Goal: Task Accomplishment & Management: Use online tool/utility

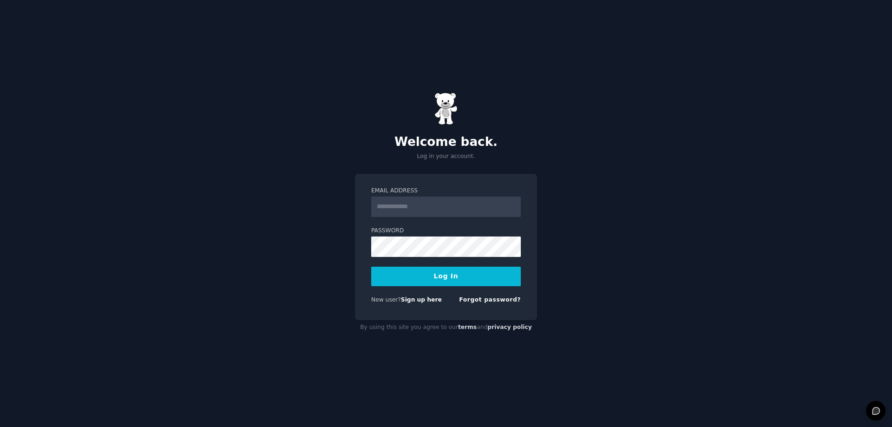
click at [456, 207] on input "Email Address" at bounding box center [446, 206] width 150 height 20
type input "**********"
click at [435, 281] on button "Log In" at bounding box center [446, 277] width 150 height 20
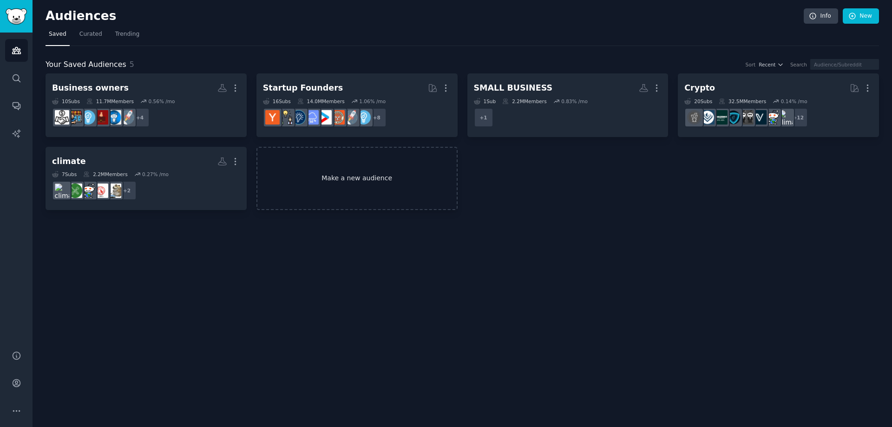
click at [372, 183] on link "Make a new audience" at bounding box center [356, 179] width 201 height 64
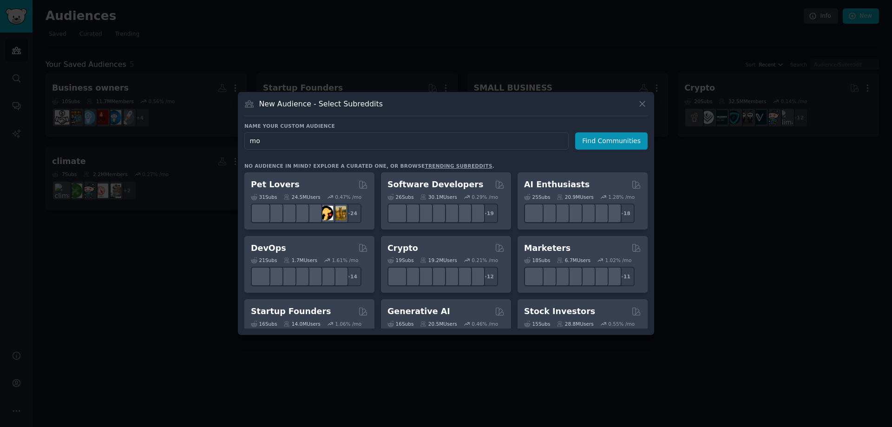
type input "m"
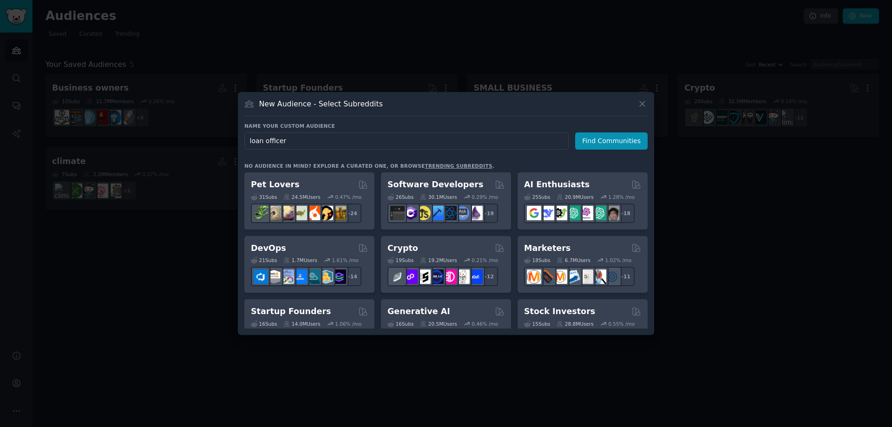
type input "loan officers"
click button "Find Communities" at bounding box center [611, 140] width 72 height 17
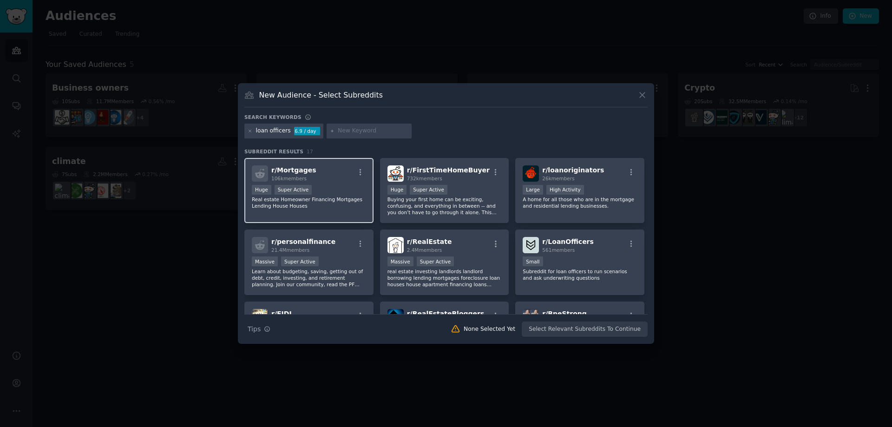
click at [336, 195] on div "100,000 - 1,000,000 members Huge Super Active" at bounding box center [309, 191] width 114 height 12
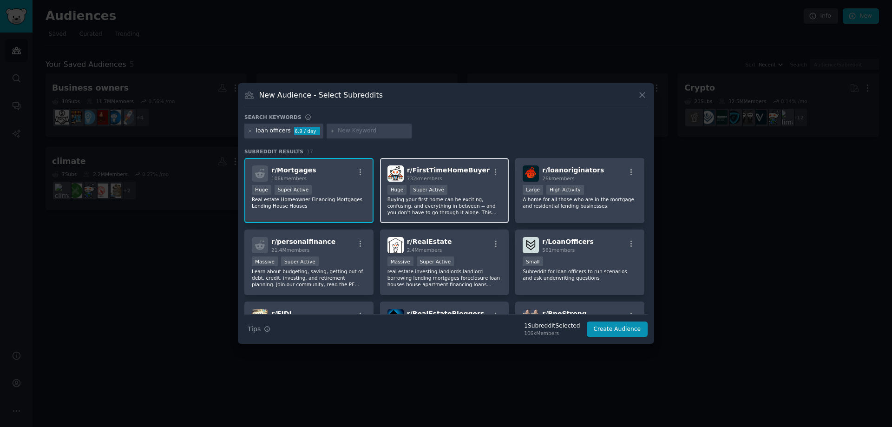
click at [457, 206] on p "Buying your first home can be exciting, confusing, and everything in between --…" at bounding box center [444, 206] width 114 height 20
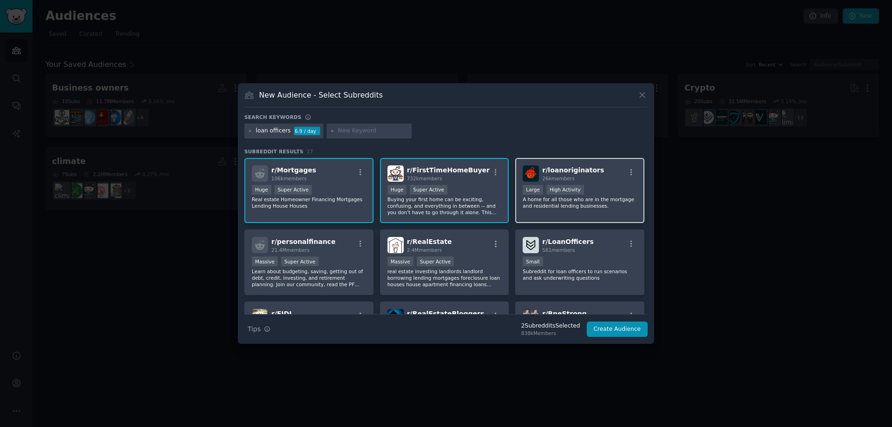
click at [602, 212] on div "r/ loanoriginators 26k members Large High Activity A home for all those who are…" at bounding box center [579, 190] width 129 height 65
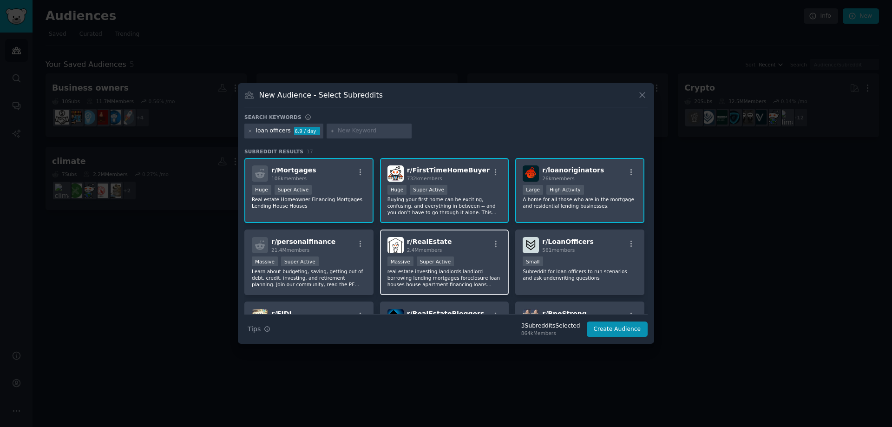
scroll to position [46, 0]
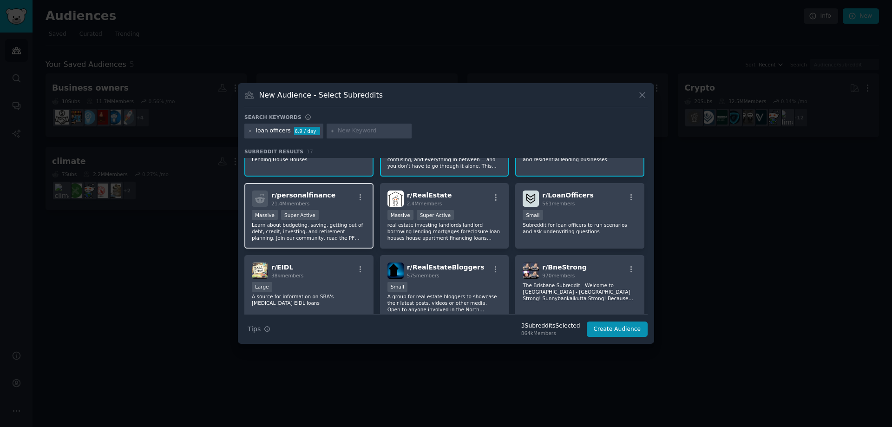
click at [350, 219] on div "Massive Super Active" at bounding box center [309, 216] width 114 height 12
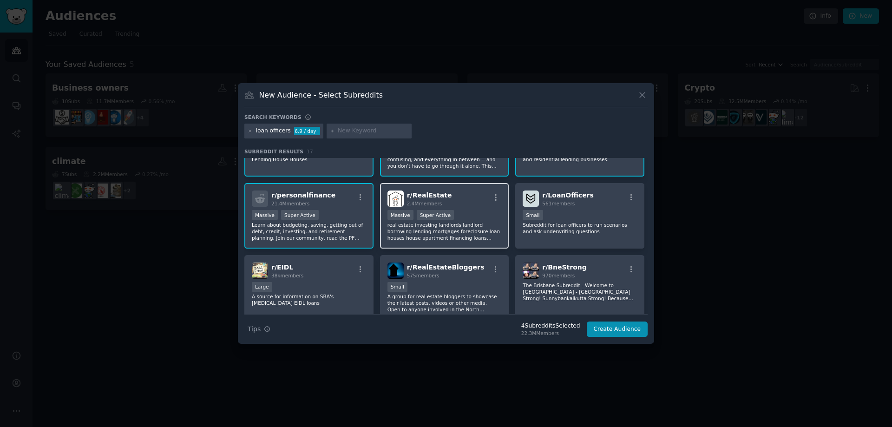
click at [468, 216] on div "1,000,000+ members Massive Super Active" at bounding box center [444, 216] width 114 height 12
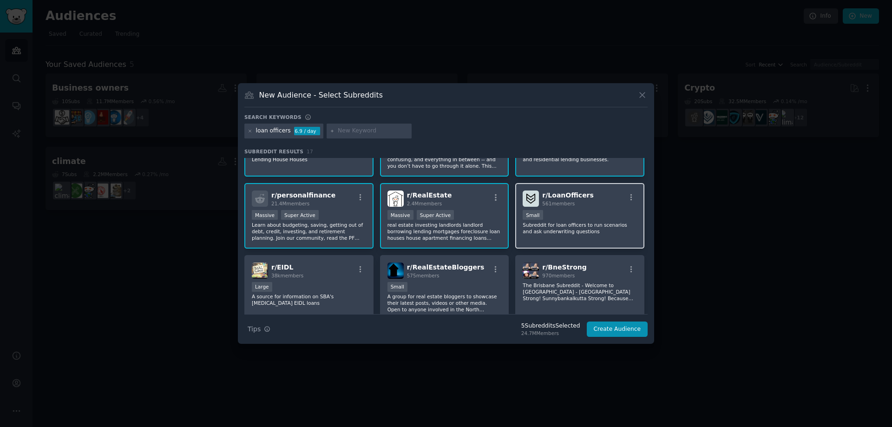
click at [593, 216] on div "100 - 1000 members Small" at bounding box center [579, 216] width 114 height 12
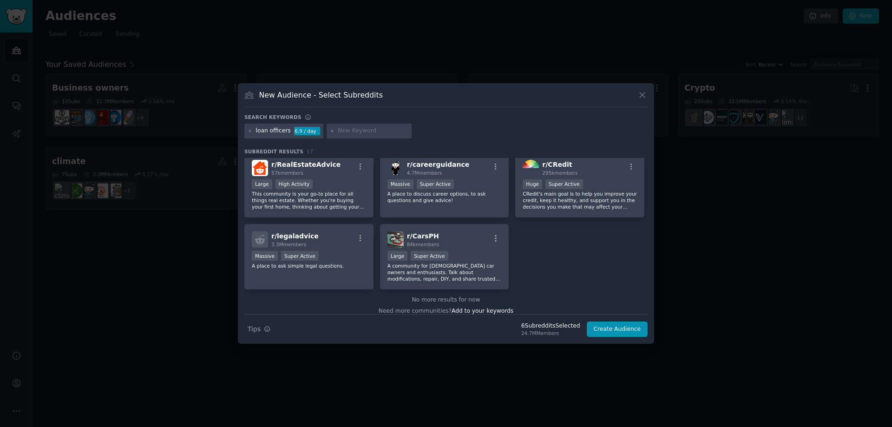
scroll to position [300, 0]
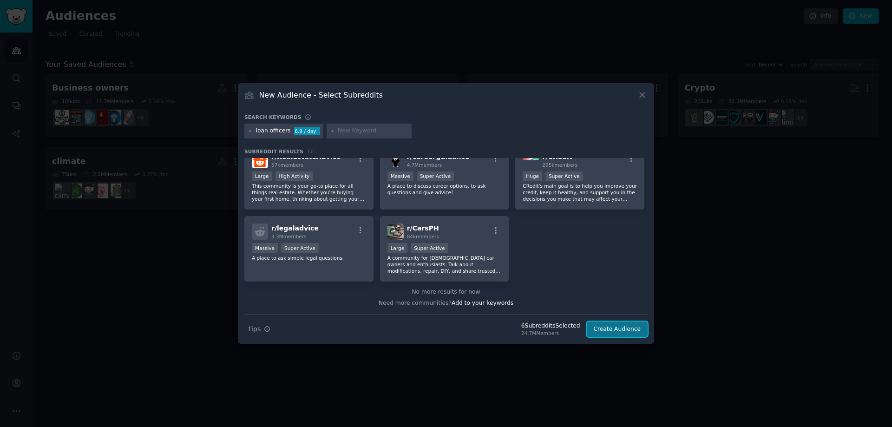
click at [632, 332] on button "Create Audience" at bounding box center [616, 329] width 61 height 16
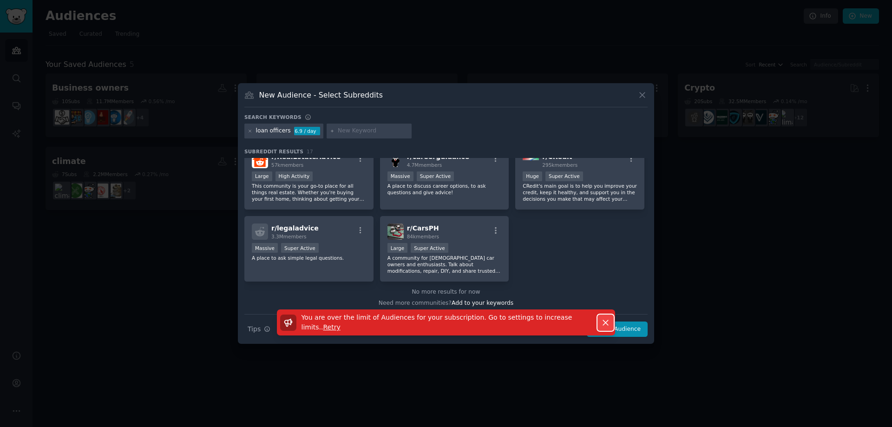
click at [609, 322] on icon "button" at bounding box center [605, 323] width 10 height 10
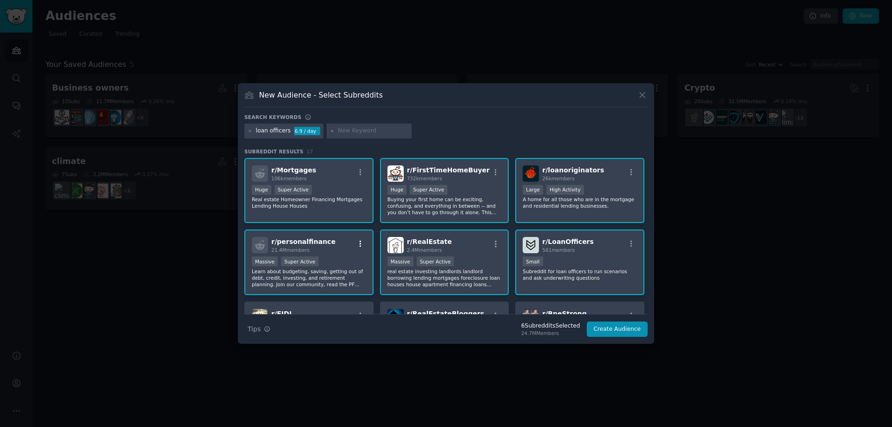
scroll to position [46, 0]
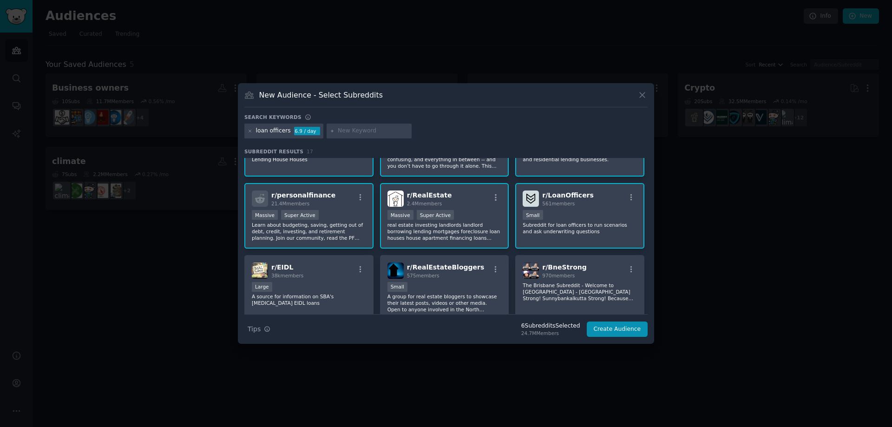
click at [585, 206] on div "r/ LoanOfficers 561 members" at bounding box center [579, 198] width 114 height 16
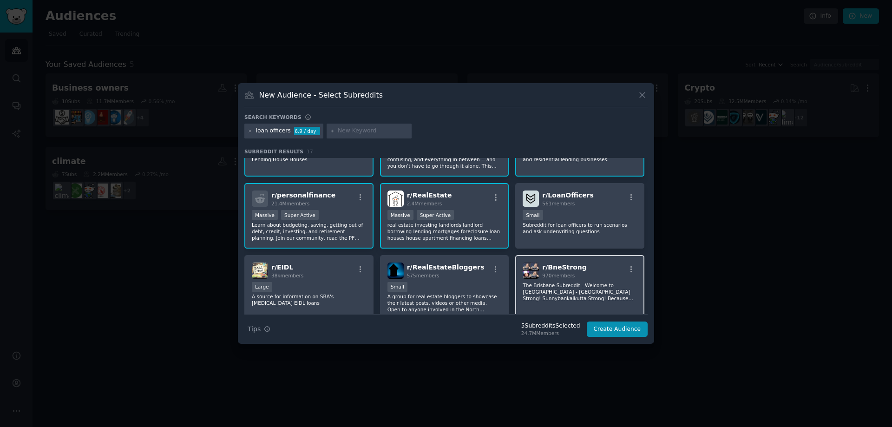
scroll to position [0, 0]
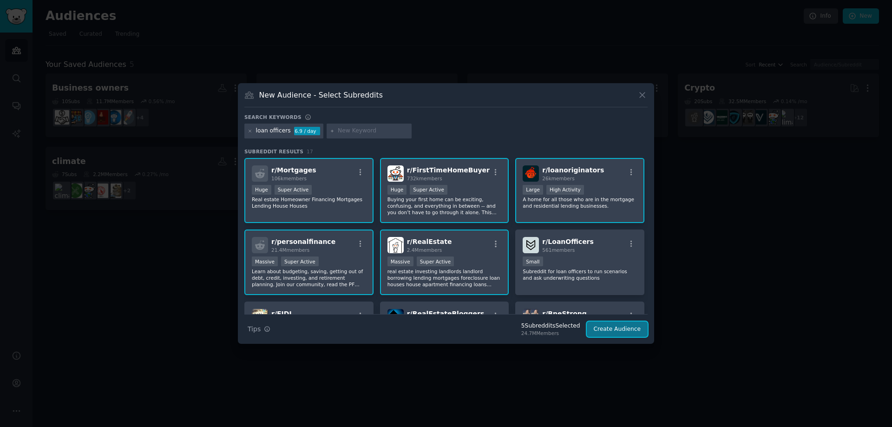
click at [627, 329] on button "Create Audience" at bounding box center [616, 329] width 61 height 16
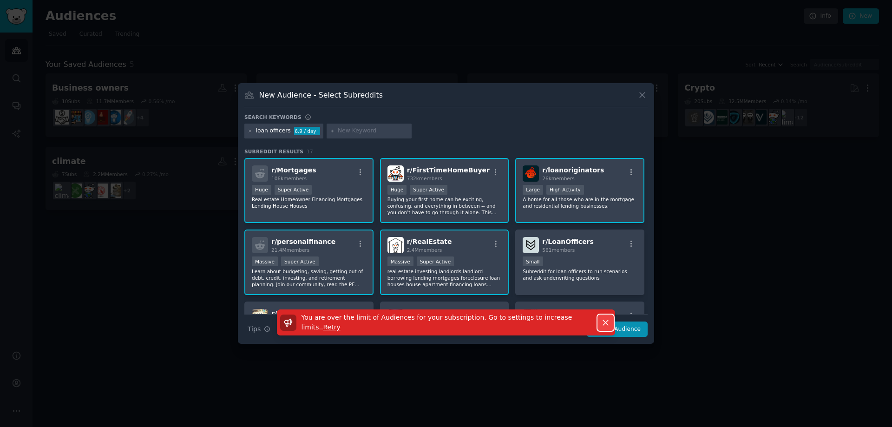
click at [603, 321] on icon "button" at bounding box center [605, 323] width 10 height 10
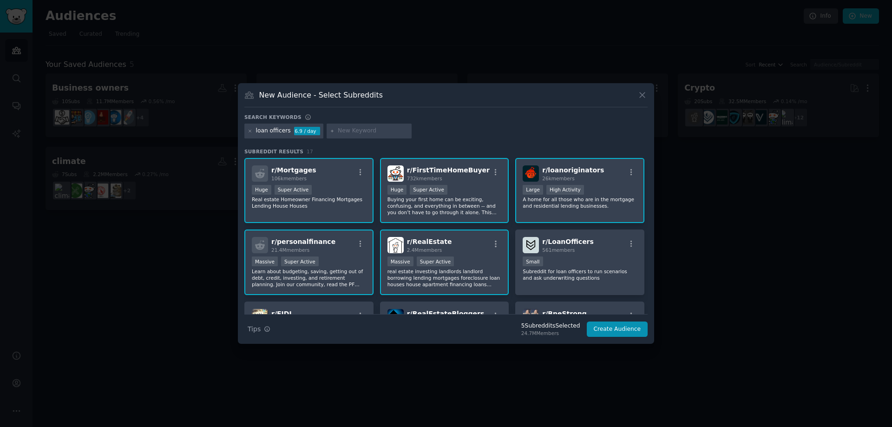
click at [410, 276] on p "real estate investing landlords landlord borrowing lending mortgages foreclosur…" at bounding box center [444, 278] width 114 height 20
click at [614, 329] on button "Create Audience" at bounding box center [616, 329] width 61 height 16
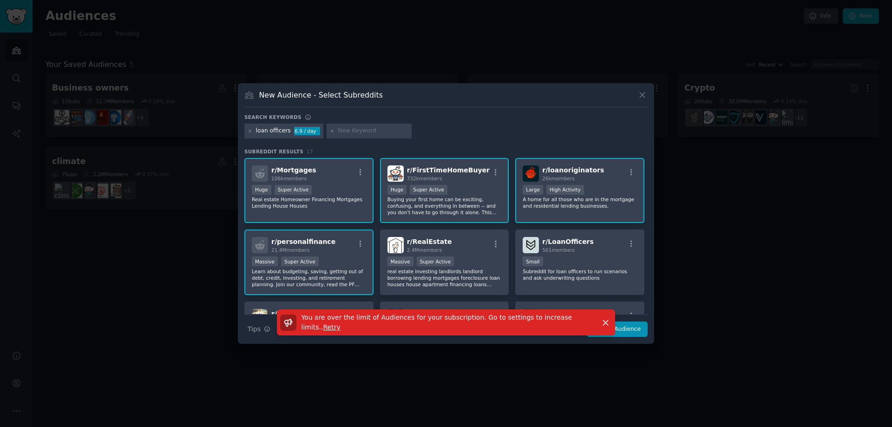
click at [289, 270] on p "Learn about budgeting, saving, getting out of debt, credit, investing, and reti…" at bounding box center [309, 278] width 114 height 20
click at [328, 271] on p "Learn about budgeting, saving, getting out of debt, credit, investing, and reti…" at bounding box center [309, 278] width 114 height 20
click at [357, 274] on p "Learn about budgeting, saving, getting out of debt, credit, investing, and reti…" at bounding box center [309, 278] width 114 height 20
click at [639, 338] on div "You are over the limit of Audiences for your subscription. Go to settings to in…" at bounding box center [446, 326] width 416 height 34
click at [638, 333] on div "You are over the limit of Audiences for your subscription. Go to settings to in…" at bounding box center [446, 326] width 416 height 34
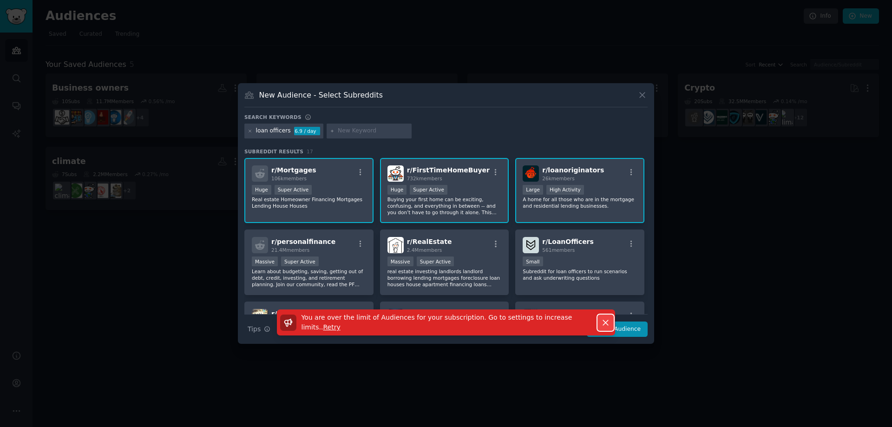
click at [608, 322] on icon "button" at bounding box center [605, 323] width 10 height 10
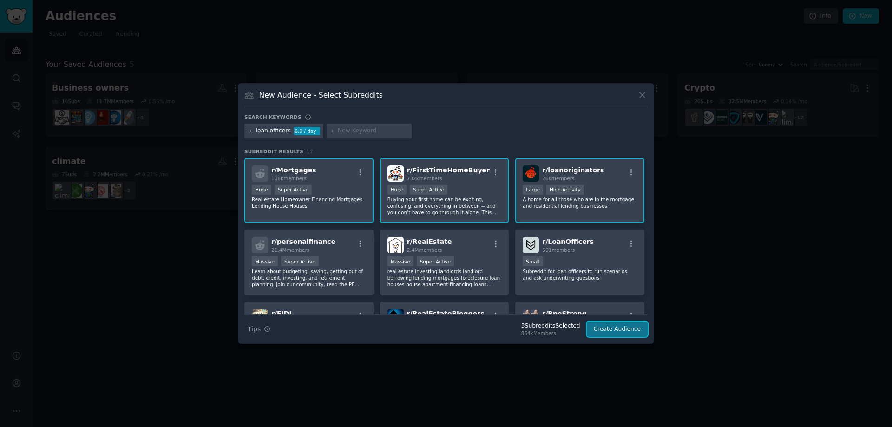
click at [613, 326] on button "Create Audience" at bounding box center [616, 329] width 61 height 16
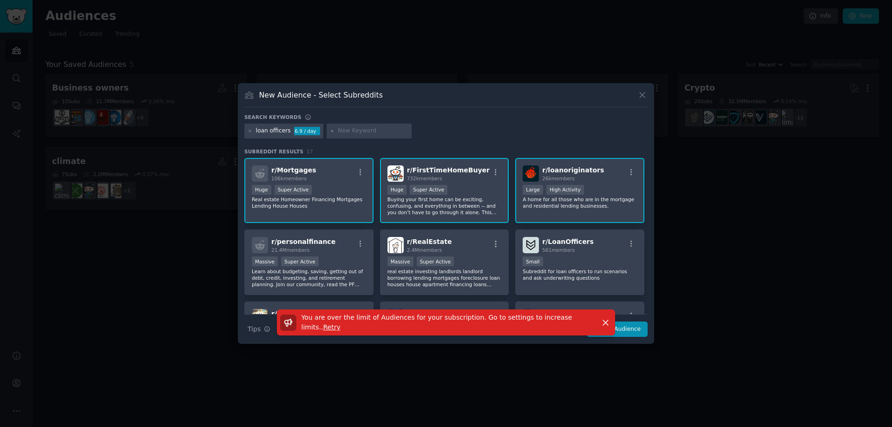
click at [589, 196] on p "A home for all those who are in the mortgage and residential lending businesses." at bounding box center [579, 202] width 114 height 13
click at [446, 180] on div "732k members" at bounding box center [448, 178] width 83 height 7
click at [624, 330] on div "You are over the limit of Audiences for your subscription. Go to settings to in…" at bounding box center [446, 322] width 364 height 26
click at [609, 324] on icon "button" at bounding box center [605, 323] width 10 height 10
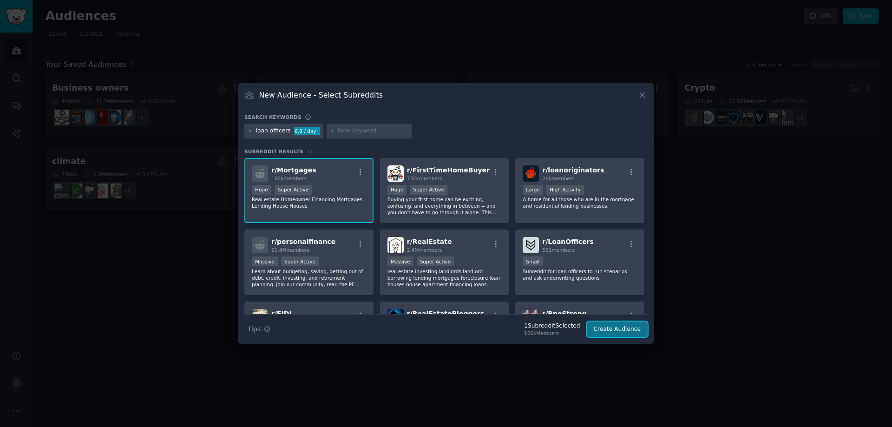
click at [621, 330] on button "Create Audience" at bounding box center [616, 329] width 61 height 16
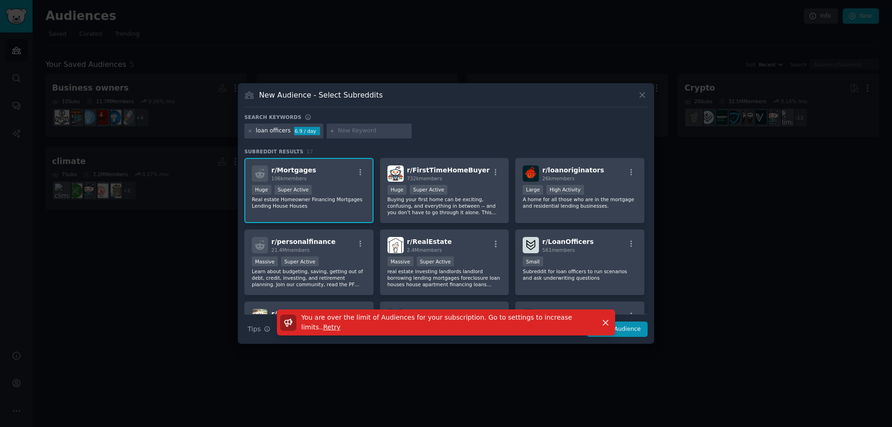
click at [350, 202] on p "Real estate Homeowner Financing Mortgages Lending House Houses" at bounding box center [309, 202] width 114 height 13
click at [248, 131] on icon at bounding box center [250, 131] width 5 height 5
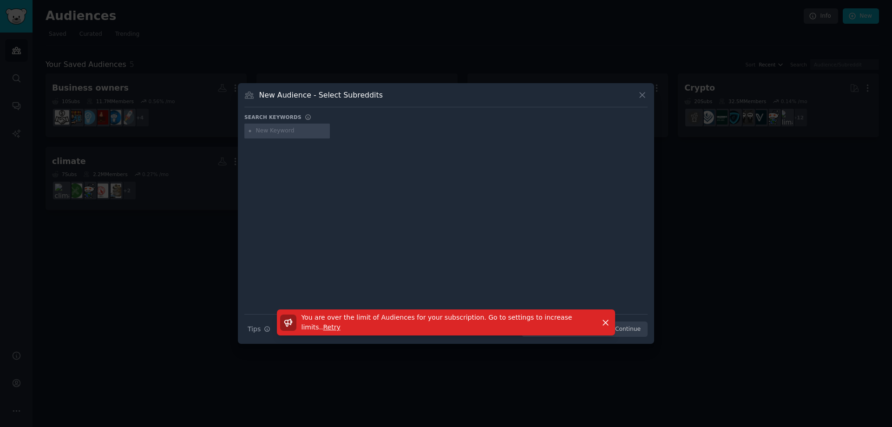
click at [632, 95] on div "New Audience - Select Subreddits" at bounding box center [445, 99] width 403 height 18
click at [639, 96] on icon at bounding box center [642, 95] width 10 height 10
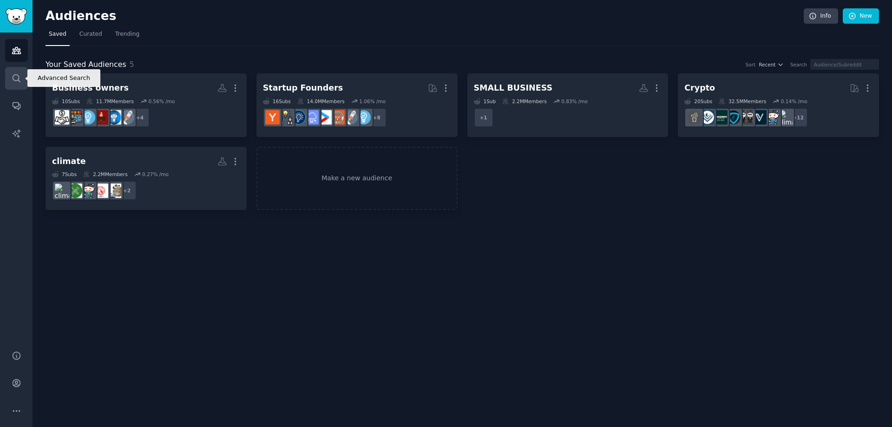
click at [14, 71] on link "Search" at bounding box center [16, 78] width 23 height 23
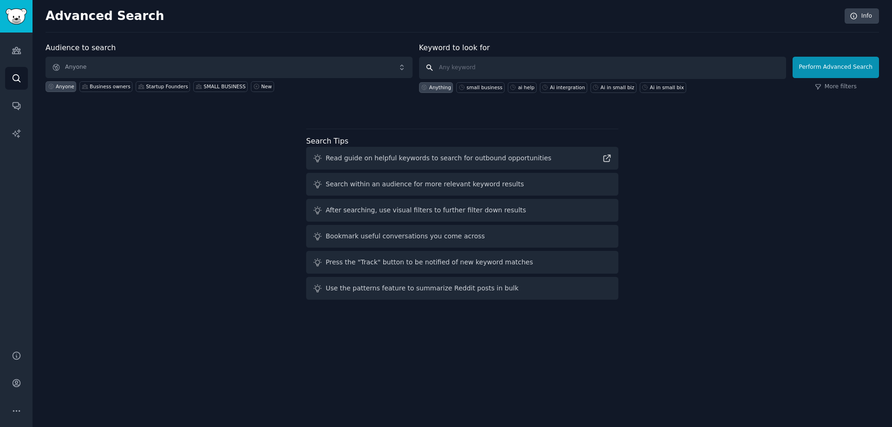
click at [576, 65] on input "text" at bounding box center [602, 68] width 367 height 22
type input "credit repair leads"
click button "Perform Advanced Search" at bounding box center [835, 67] width 86 height 21
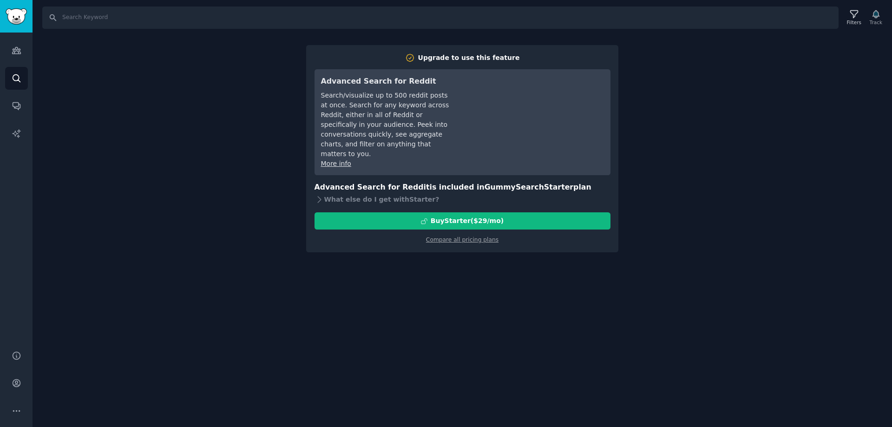
click at [227, 141] on div "Search Filters Track Upgrade to use this feature Advanced Search for Reddit Sea…" at bounding box center [462, 213] width 859 height 427
click at [21, 50] on link "Audiences" at bounding box center [16, 50] width 23 height 23
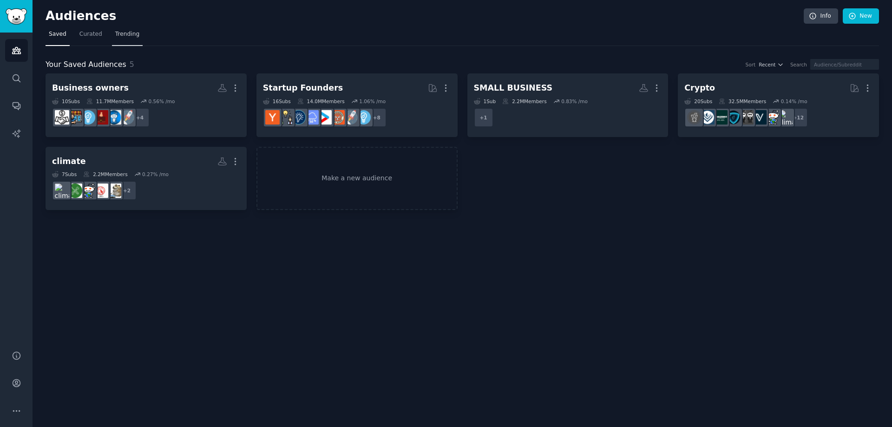
click at [123, 32] on span "Trending" at bounding box center [127, 34] width 24 height 8
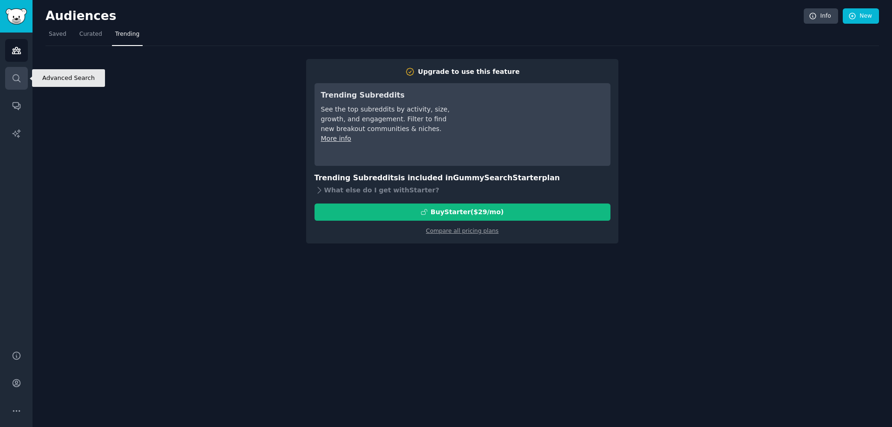
click at [17, 77] on icon "Sidebar" at bounding box center [17, 78] width 10 height 10
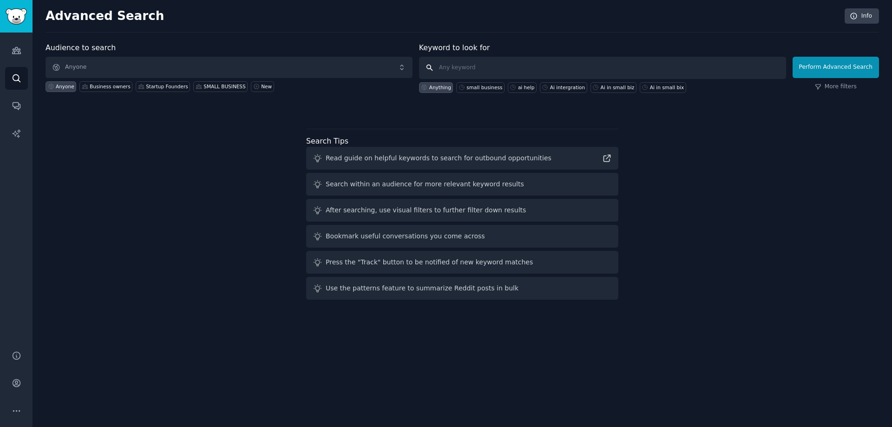
click at [482, 65] on input "text" at bounding box center [602, 68] width 367 height 22
